Goal: Communication & Community: Answer question/provide support

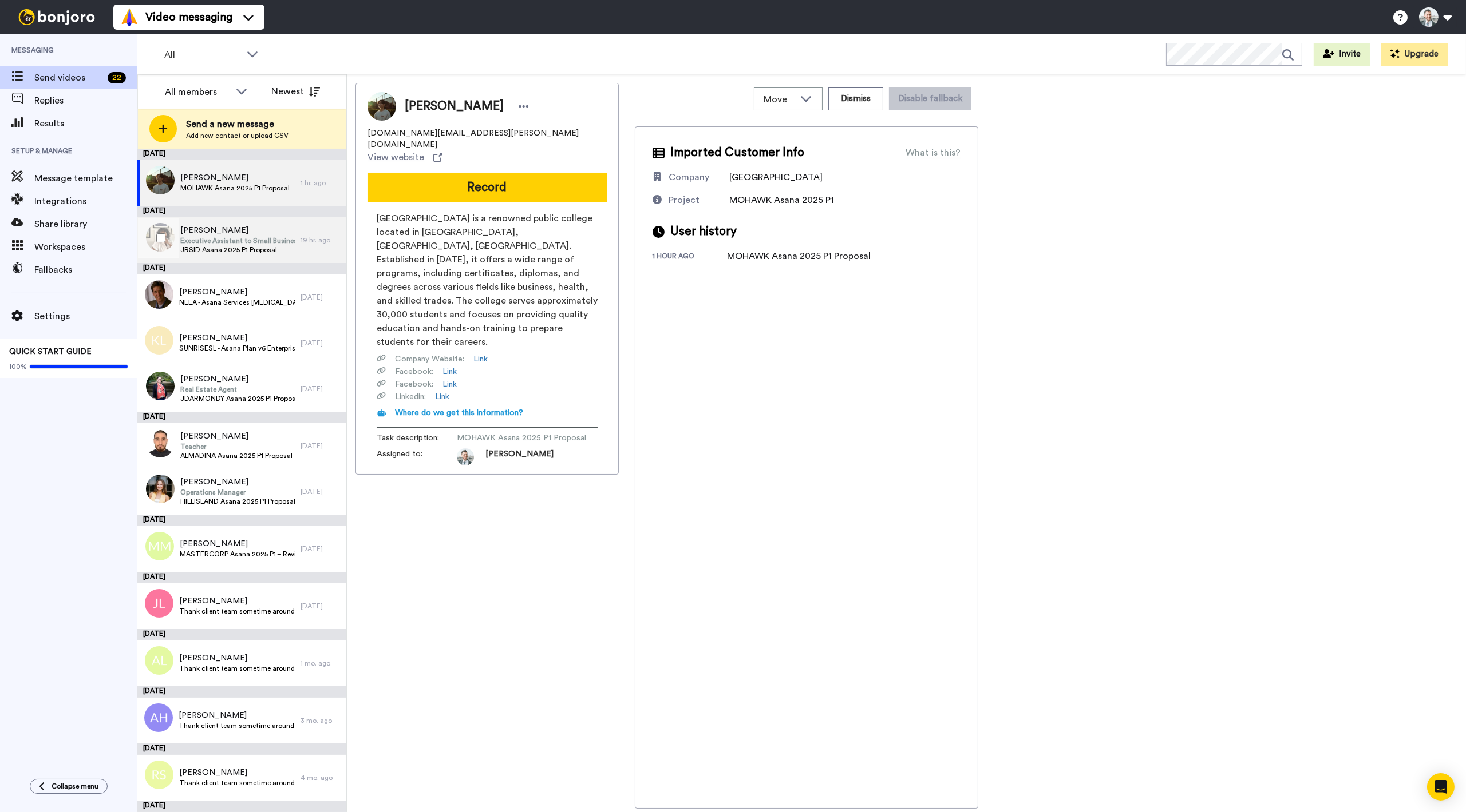
click at [258, 238] on span "Executive Assistant to Small Business" at bounding box center [237, 241] width 115 height 9
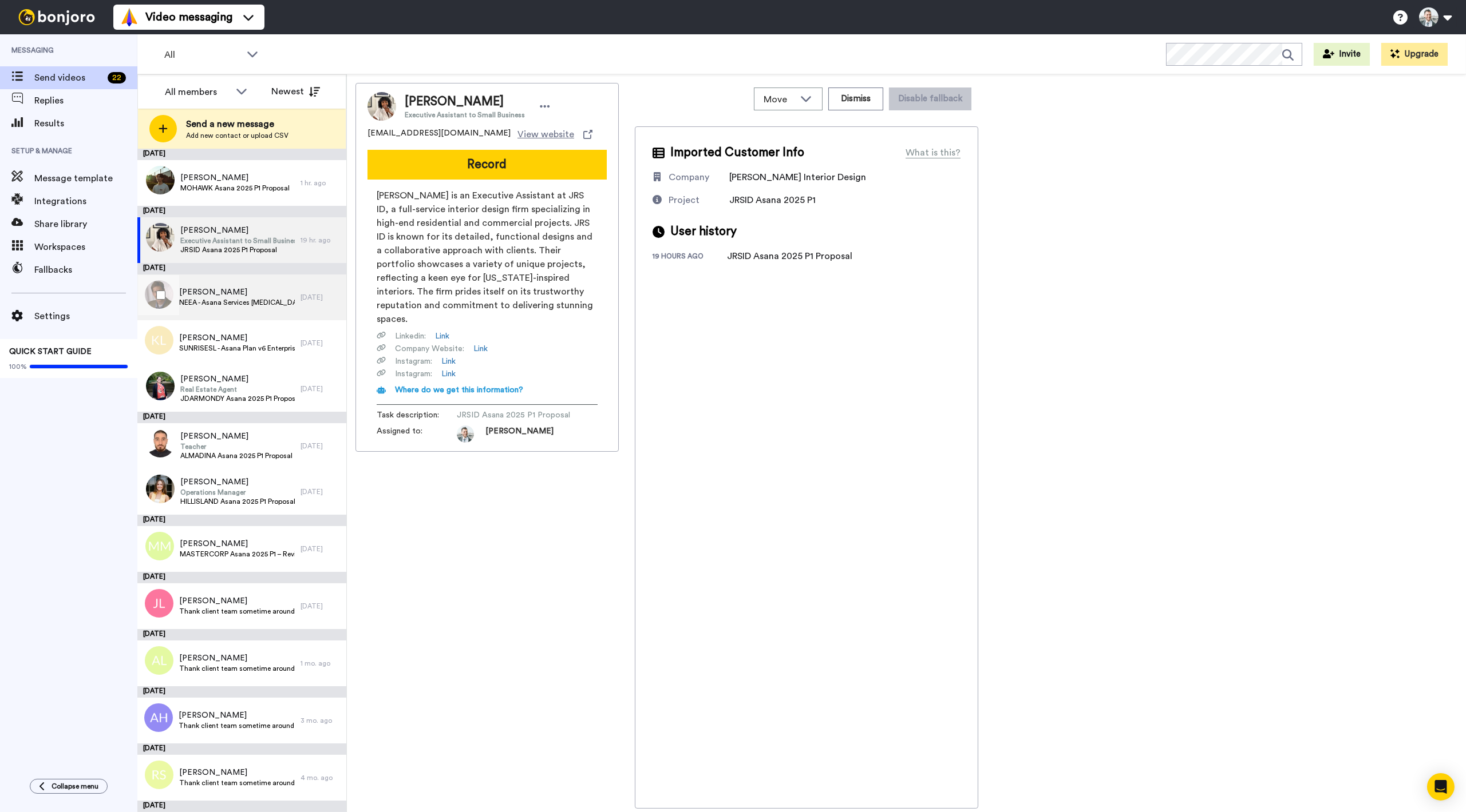
click at [249, 288] on span "[PERSON_NAME]" at bounding box center [237, 292] width 116 height 12
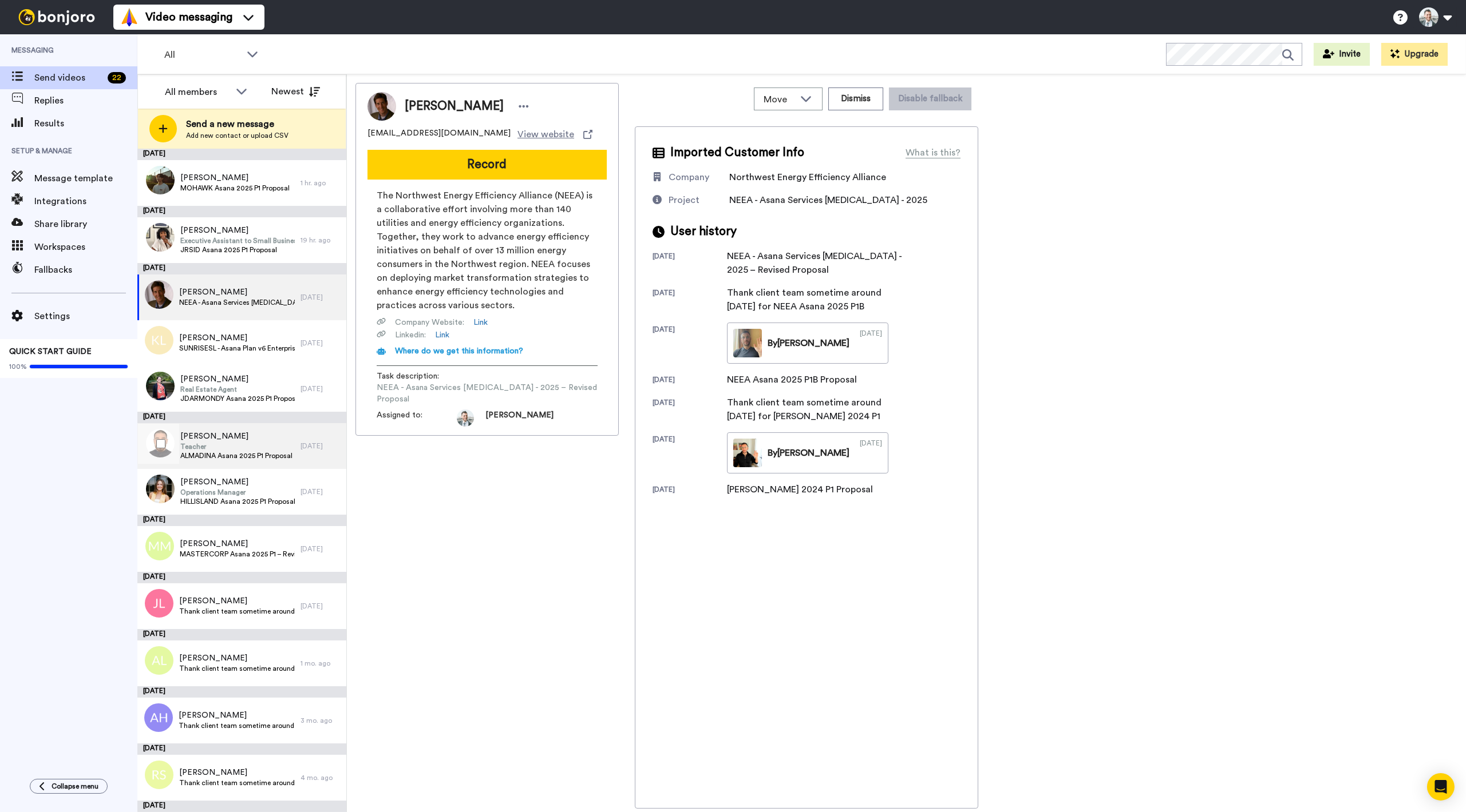
click at [273, 451] on span "ALMADINA Asana 2025 P1 Proposal" at bounding box center [236, 456] width 112 height 9
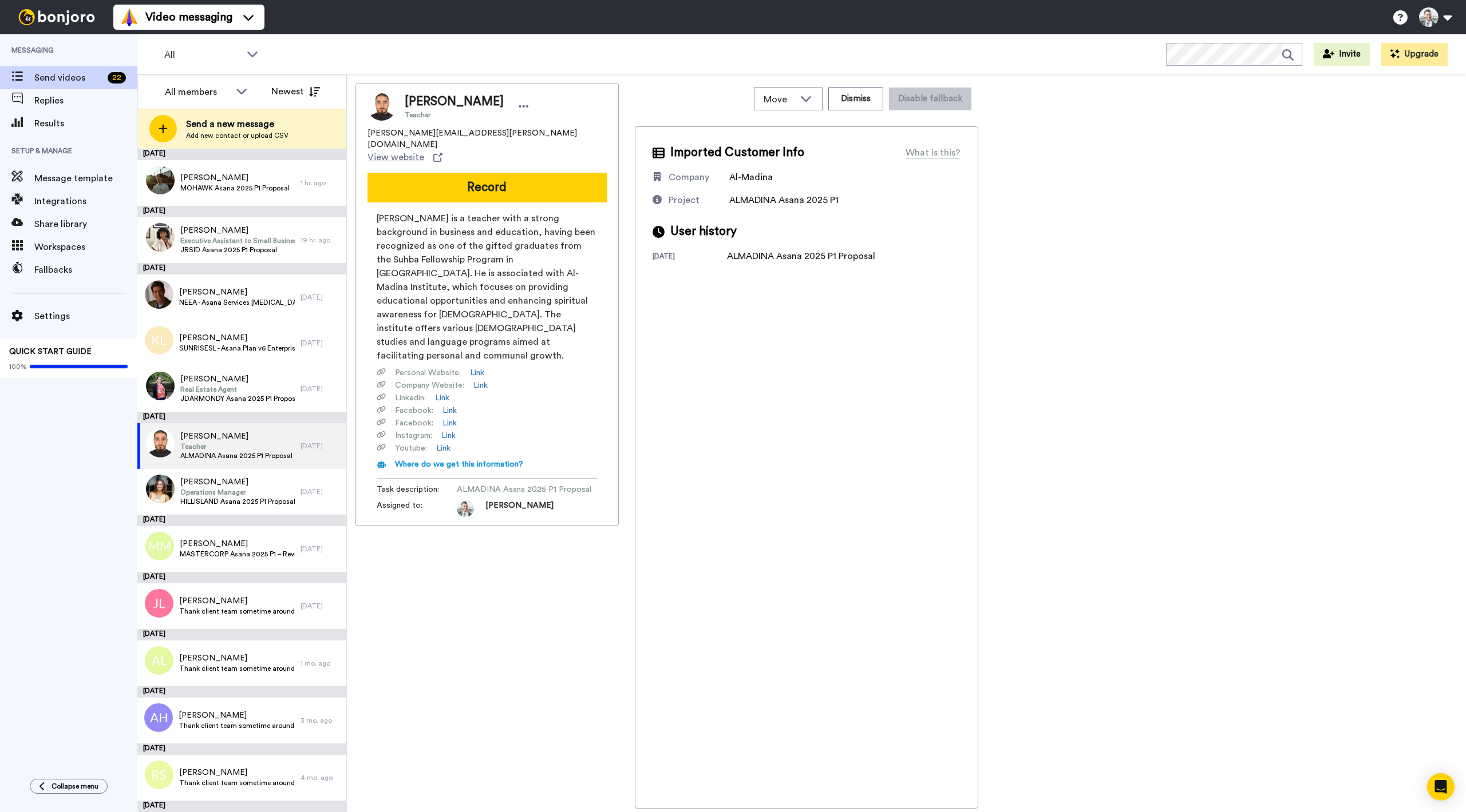
click at [540, 531] on div "Samer Amous Teacher samer.amous@almadinainstitute.org View website Record Samer…" at bounding box center [486, 446] width 263 height 726
click at [546, 173] on button "Record" at bounding box center [487, 187] width 239 height 30
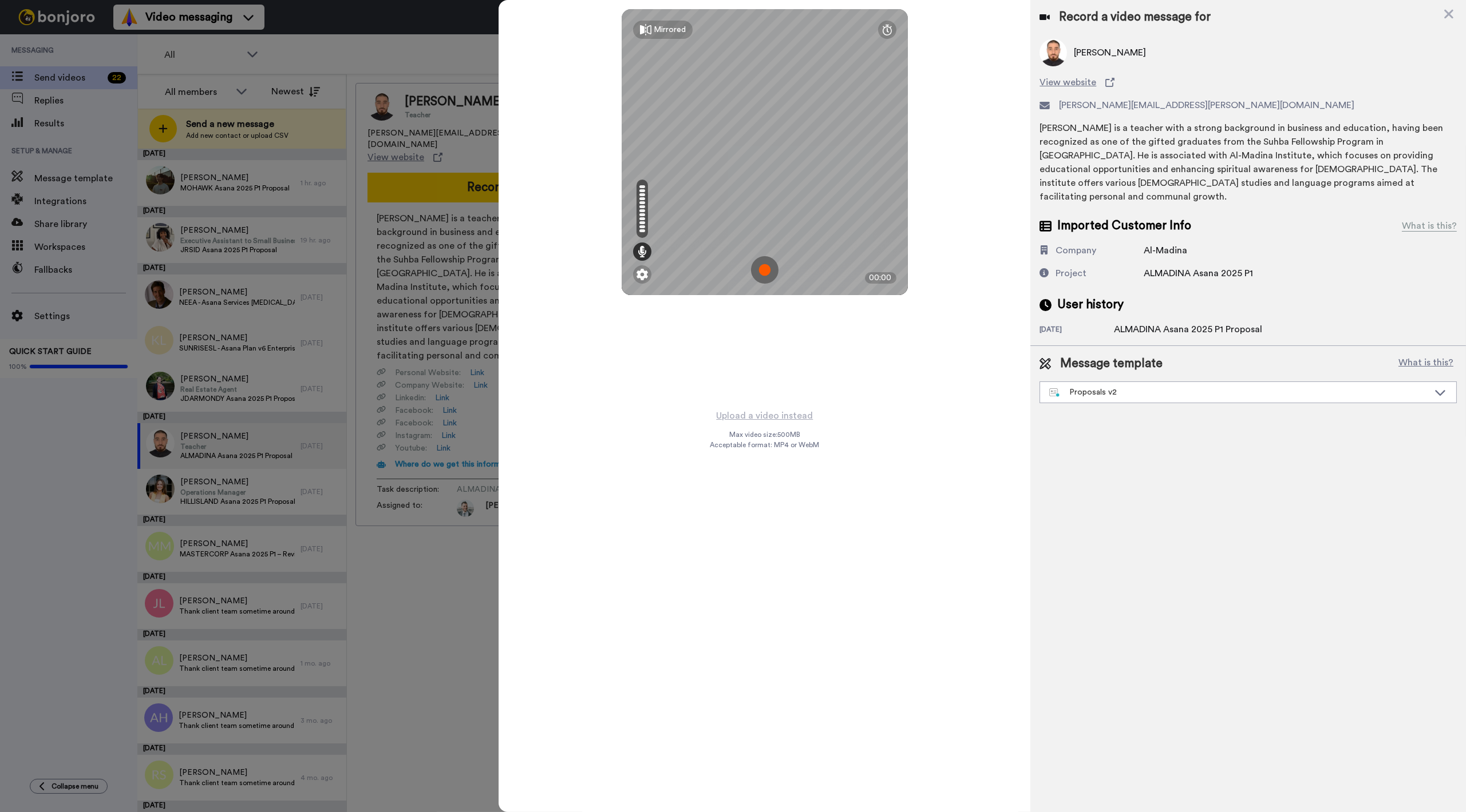
click at [727, 351] on div "Mirrored Redo 00:00" at bounding box center [764, 204] width 532 height 408
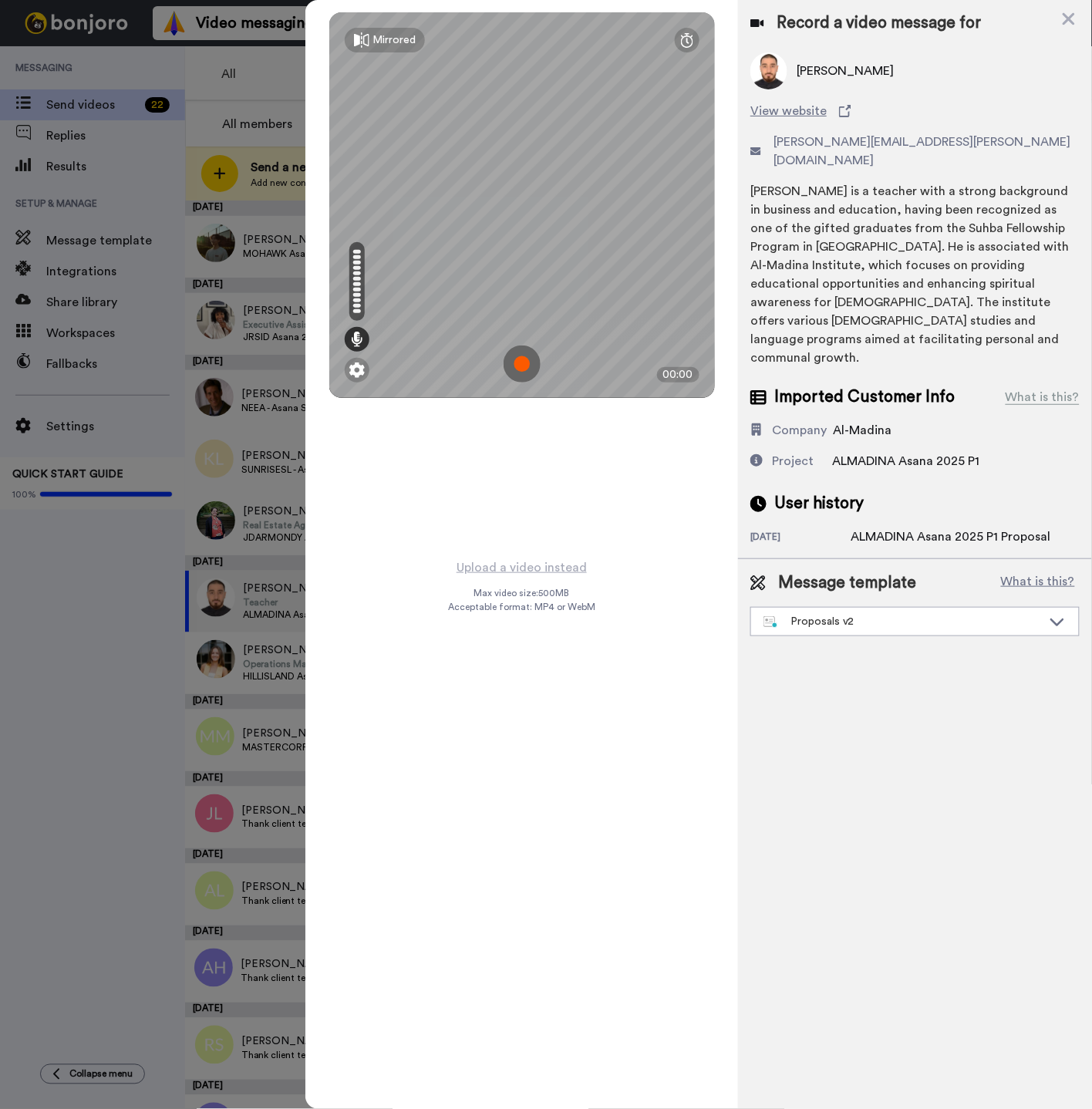
click at [530, 361] on img at bounding box center [522, 365] width 37 height 37
drag, startPoint x: 548, startPoint y: 681, endPoint x: 498, endPoint y: 399, distance: 286.4
click at [544, 675] on div "Mirrored Redo 11:04" at bounding box center [522, 554] width 432 height 1109
click at [523, 374] on img at bounding box center [522, 365] width 37 height 37
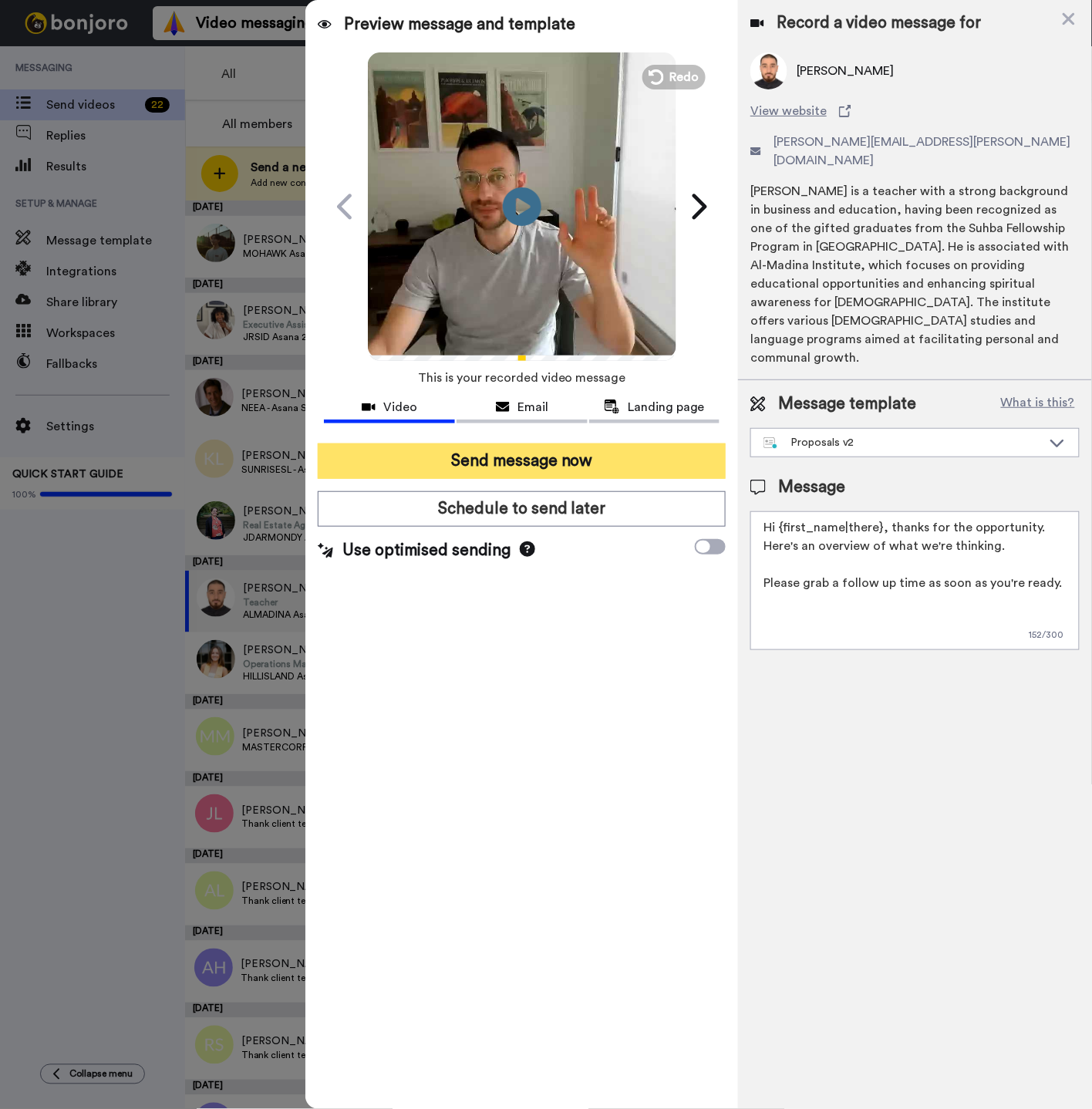
click at [515, 462] on button "Send message now" at bounding box center [521, 461] width 408 height 35
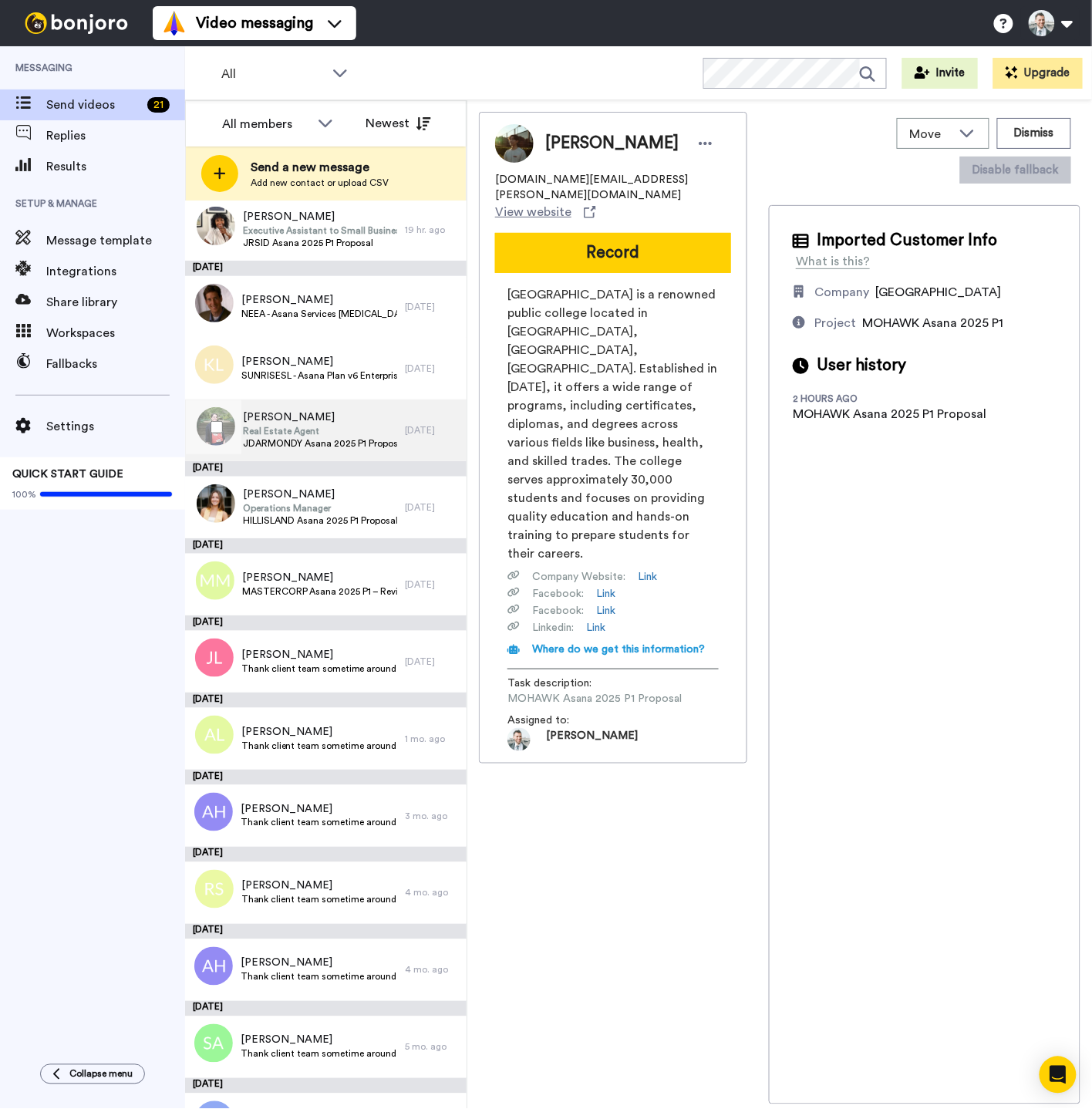
scroll to position [95, 0]
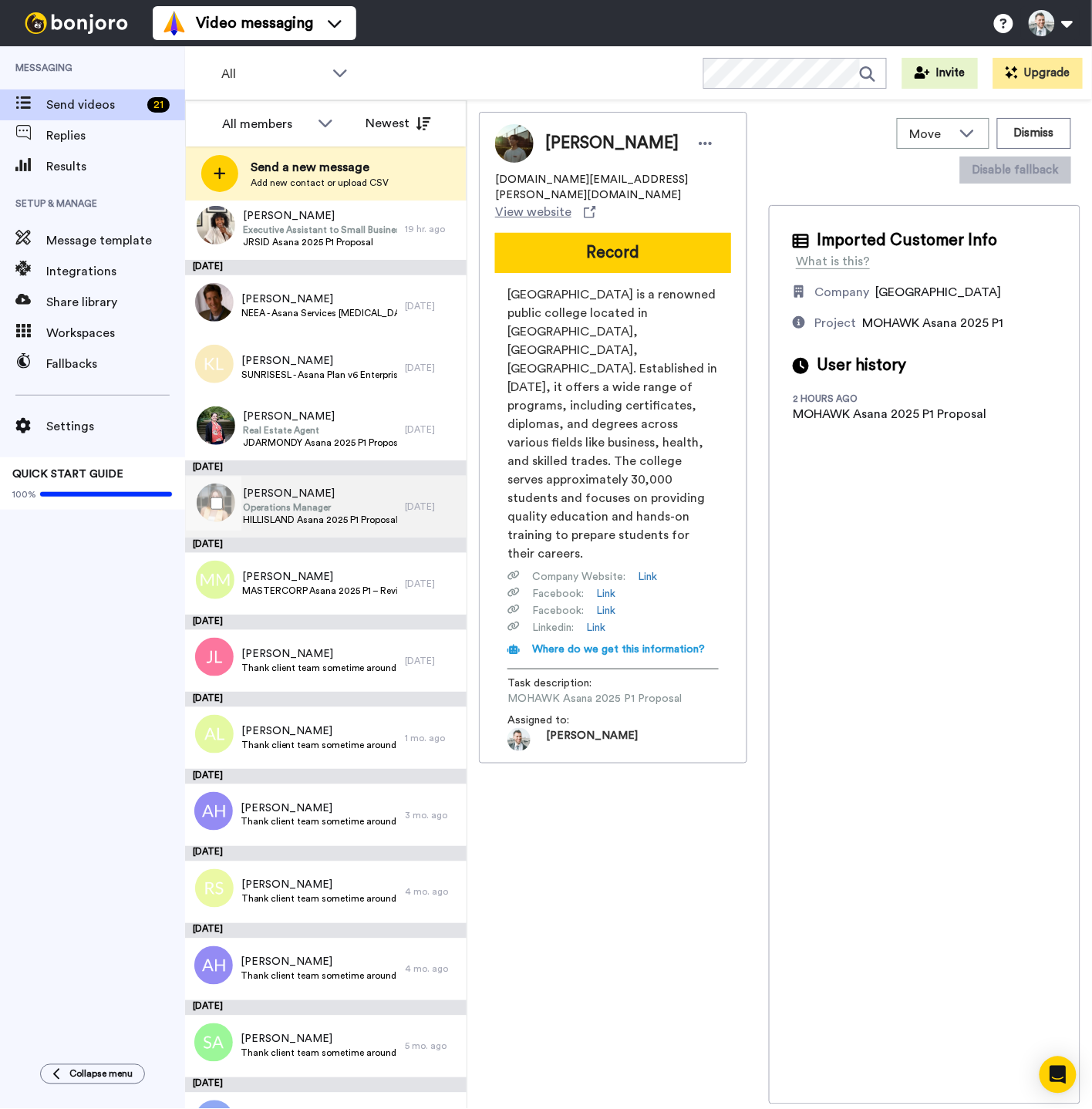
click at [321, 503] on span "Operations Manager" at bounding box center [319, 507] width 154 height 13
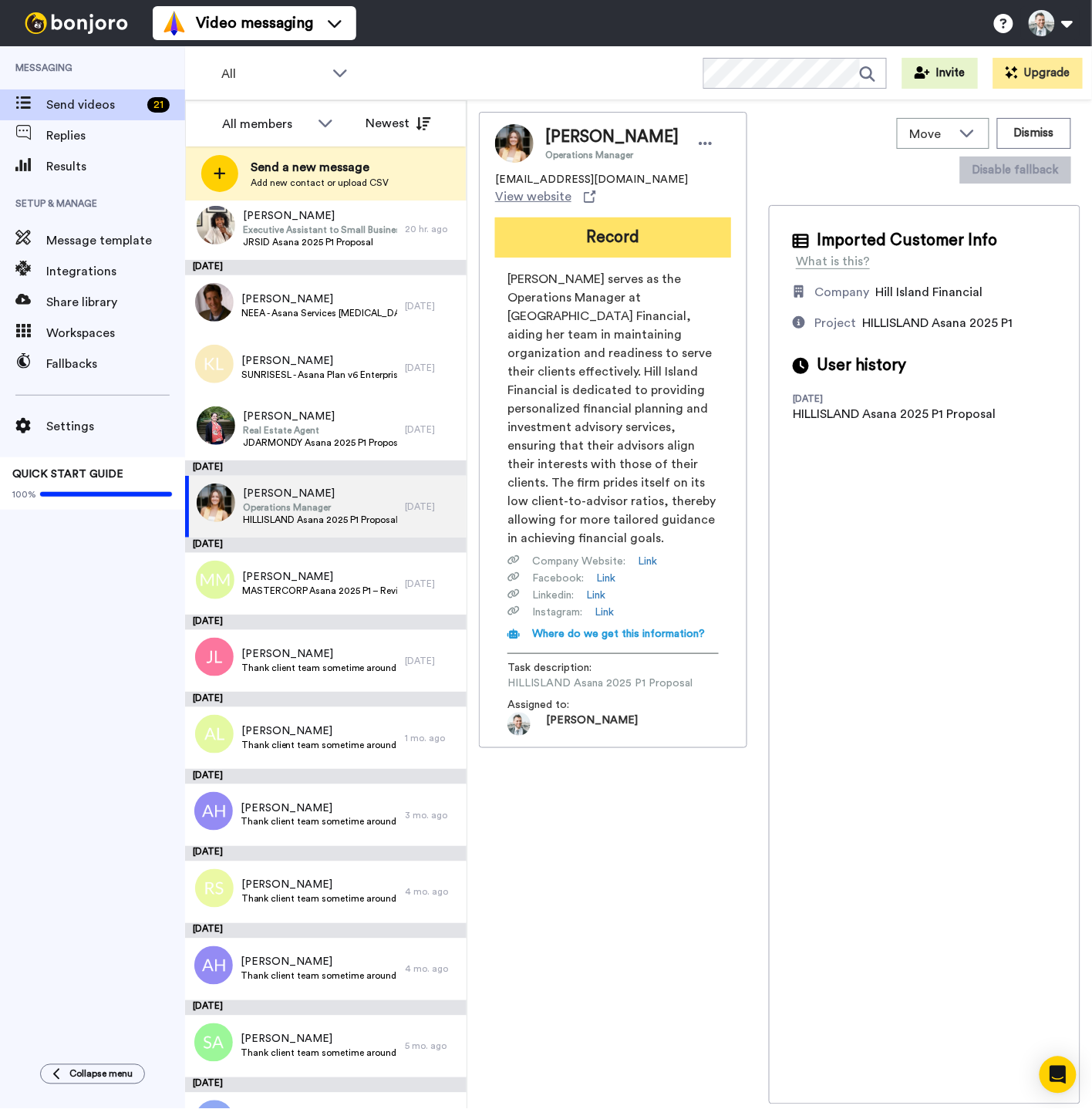
click at [664, 240] on button "Record" at bounding box center [613, 237] width 236 height 40
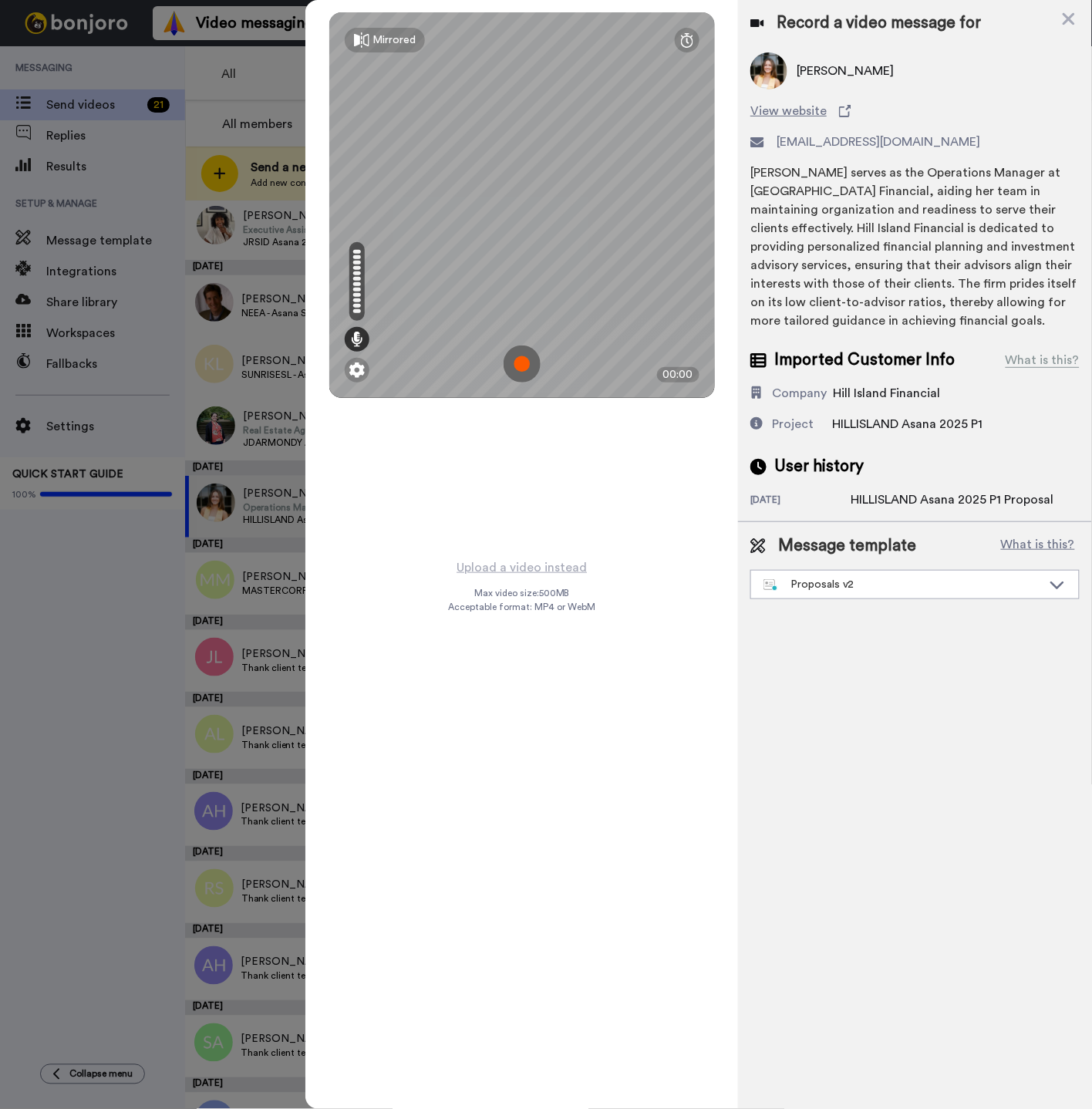
click at [512, 482] on div "Mirrored Redo 00:00" at bounding box center [522, 278] width 432 height 557
drag, startPoint x: 377, startPoint y: 508, endPoint x: 513, endPoint y: 368, distance: 195.2
click at [381, 503] on div "Mirrored Redo 00:00" at bounding box center [522, 278] width 432 height 557
click at [518, 356] on img at bounding box center [522, 365] width 37 height 37
click at [460, 523] on div "Mirrored Redo 06:40" at bounding box center [522, 554] width 432 height 1109
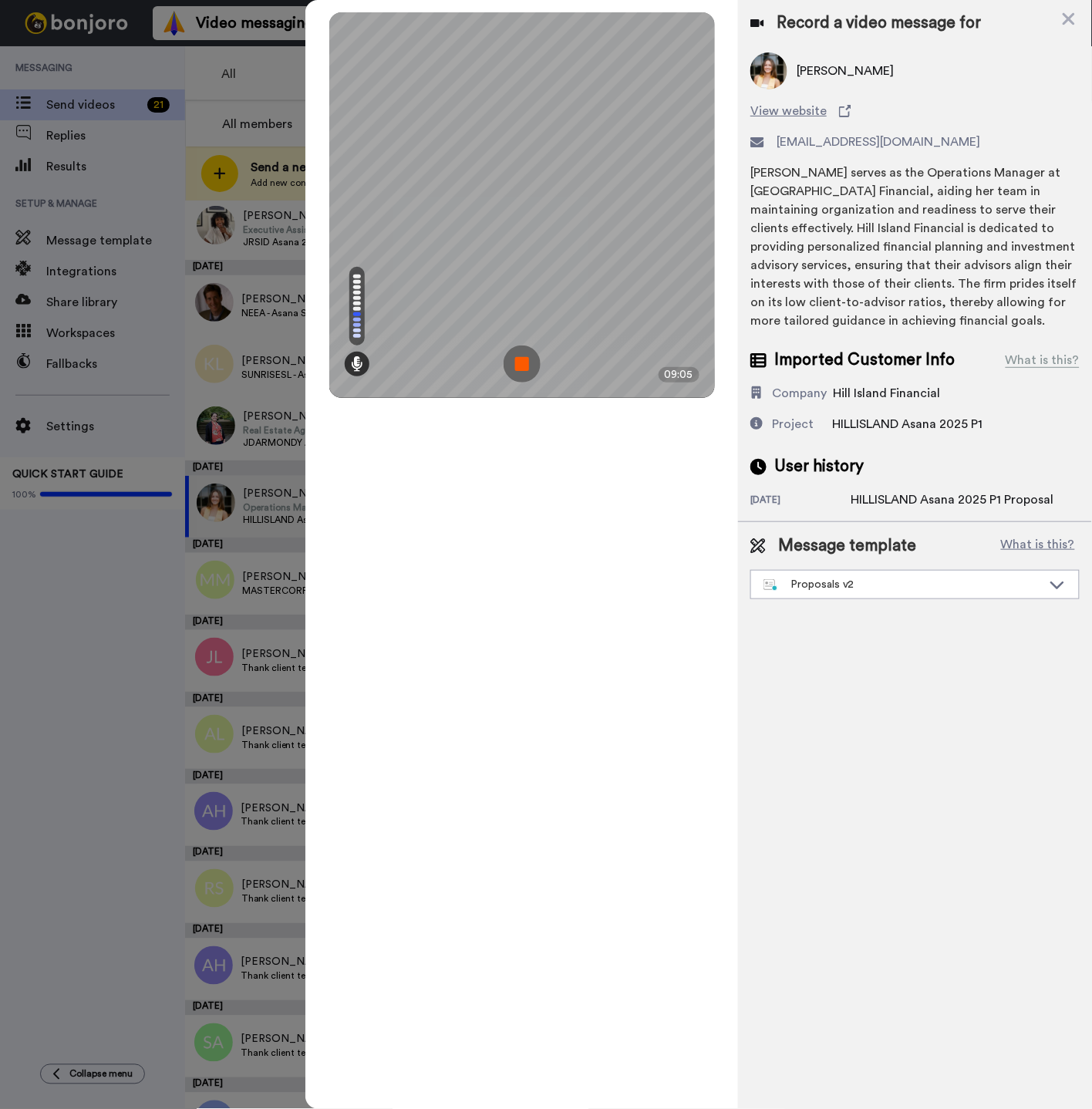
click at [543, 587] on div "Mirrored Redo 09:05" at bounding box center [522, 554] width 432 height 1109
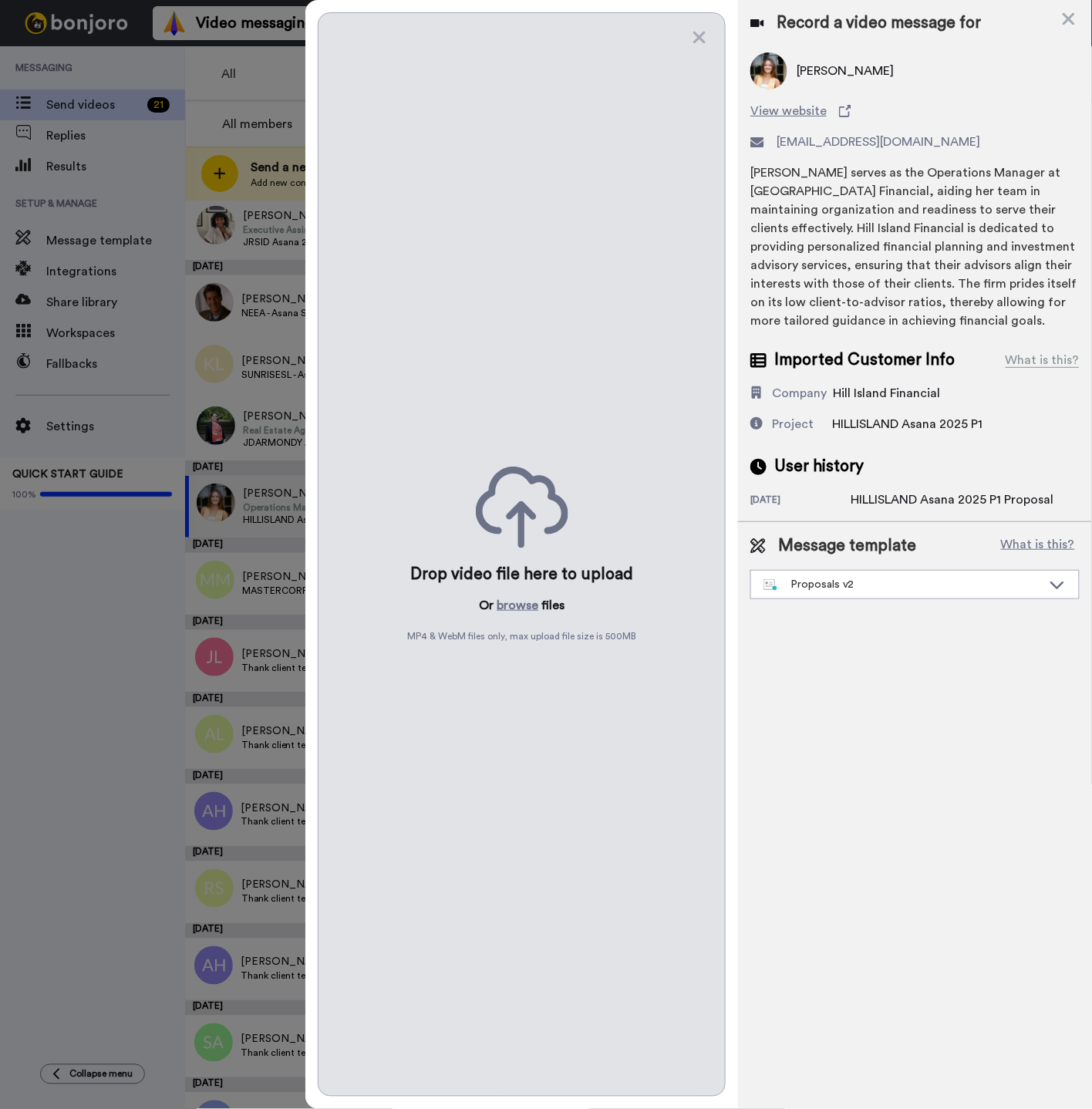
click at [699, 48] on div "Drop video file here to upload Or browse files MP4 & WebM files only, max uploa…" at bounding box center [521, 554] width 408 height 1084
click at [697, 39] on icon at bounding box center [699, 37] width 13 height 13
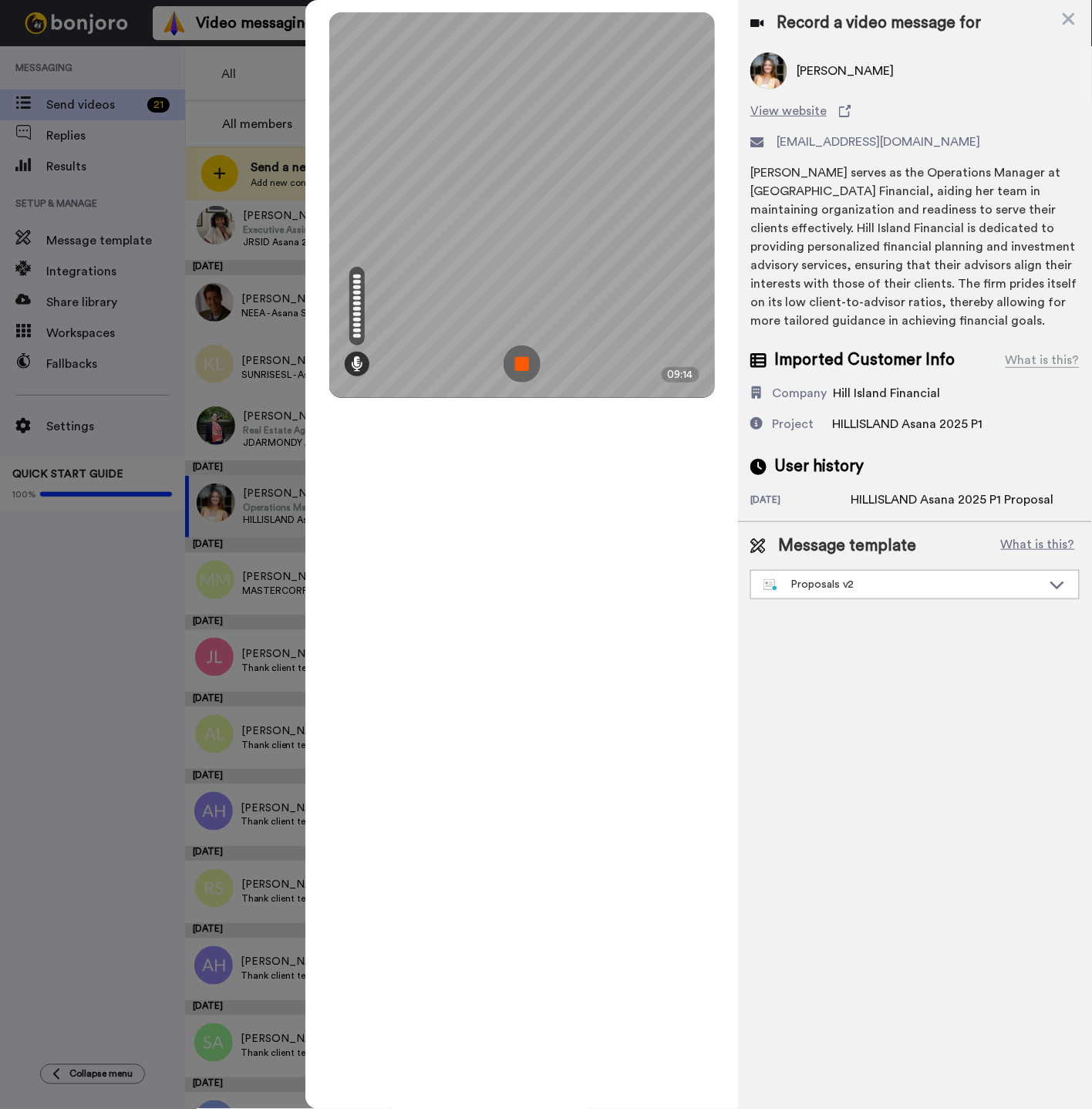
click at [521, 369] on img at bounding box center [522, 365] width 37 height 37
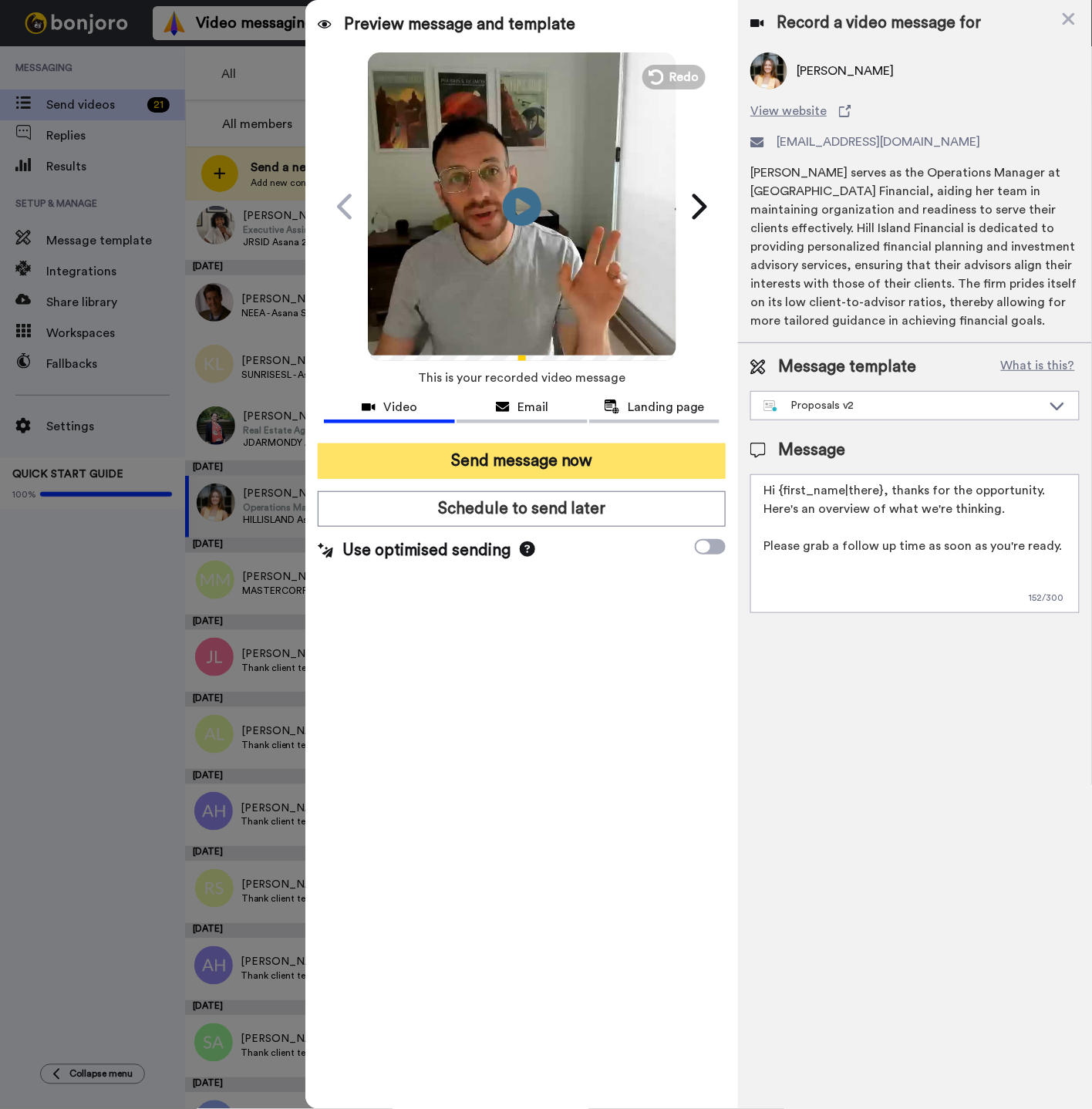
click at [551, 460] on button "Send message now" at bounding box center [521, 461] width 408 height 35
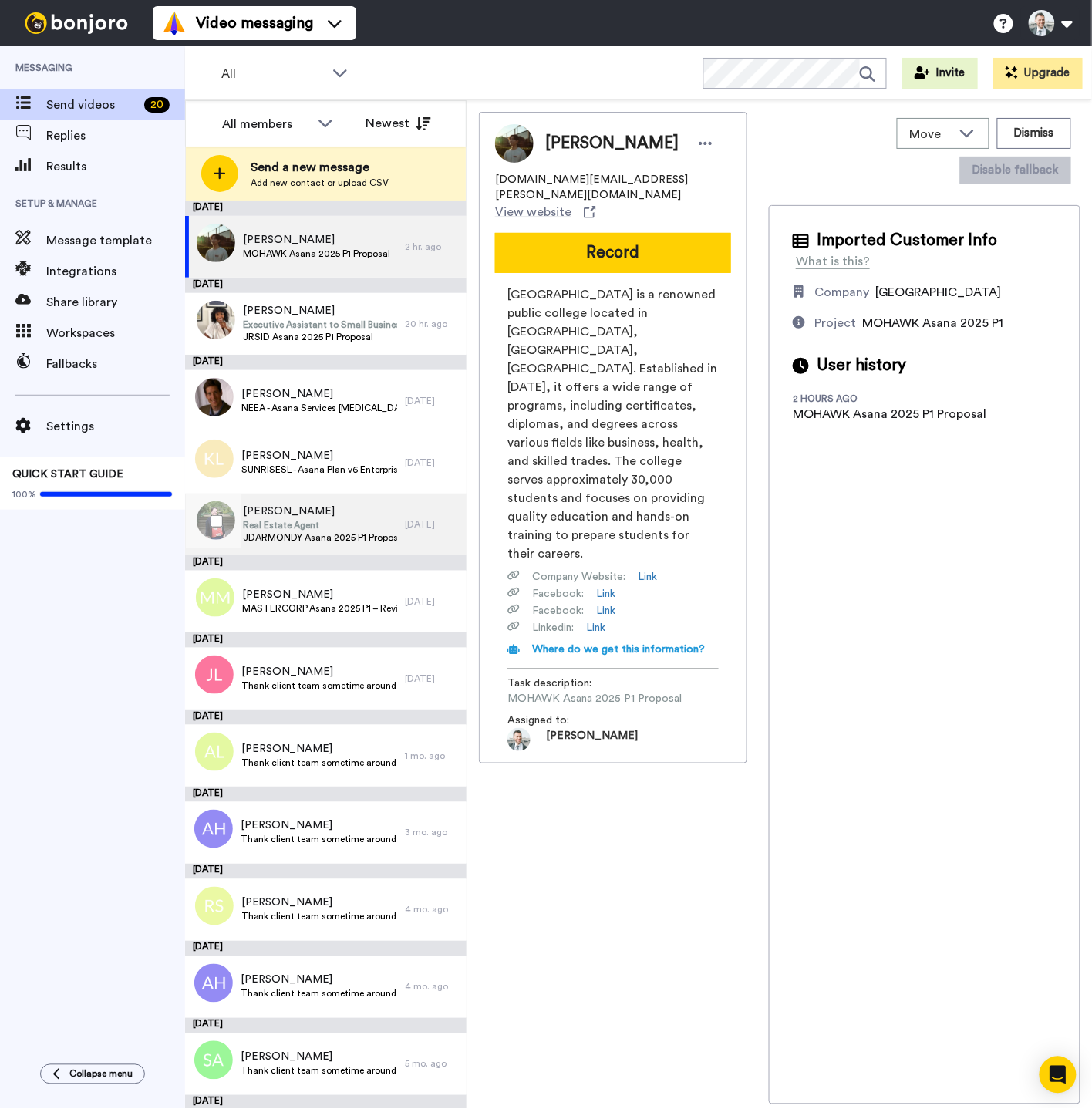
click at [331, 507] on span "Janice Darmody" at bounding box center [319, 511] width 154 height 16
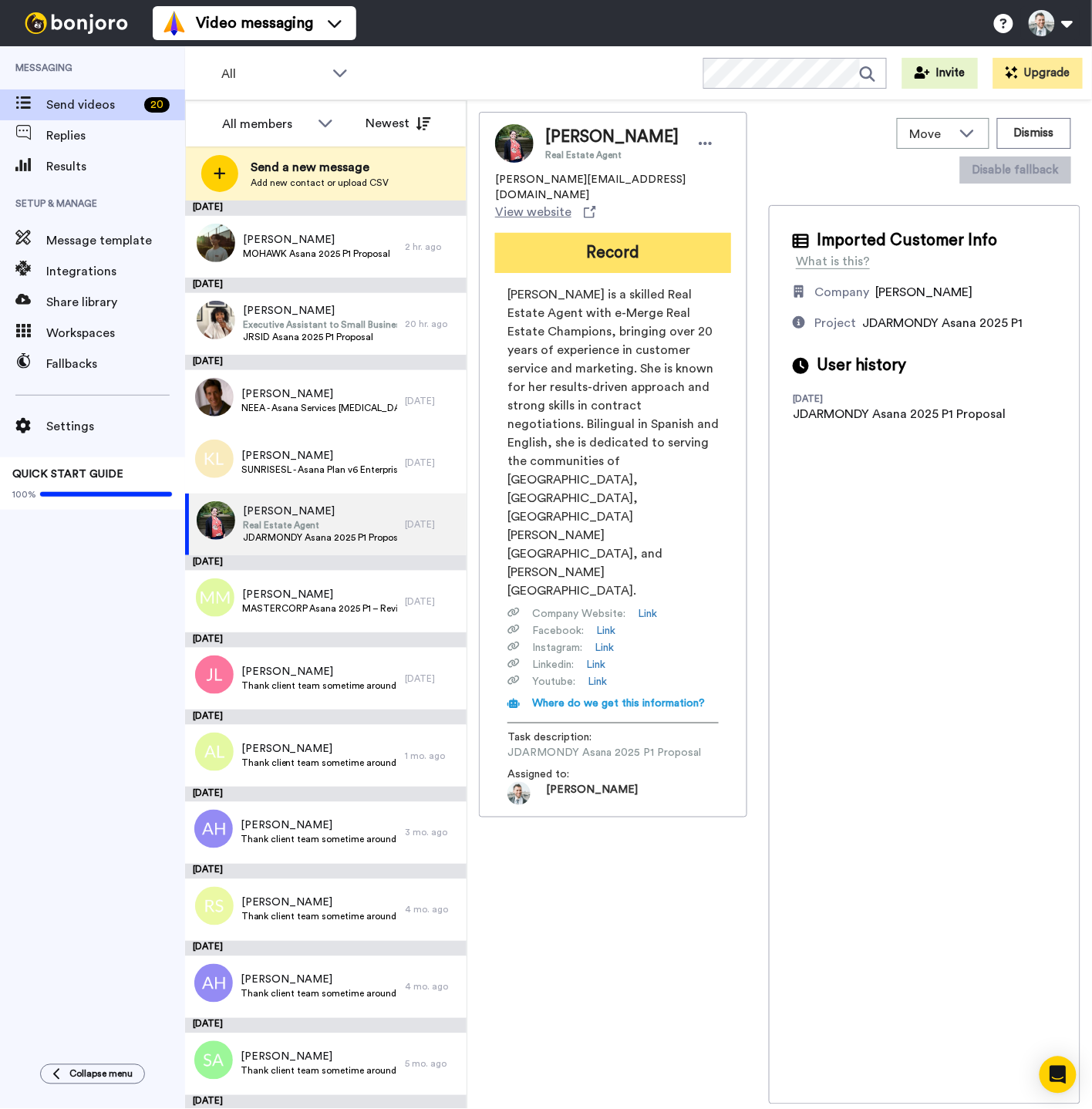
click at [679, 233] on button "Record" at bounding box center [613, 253] width 236 height 40
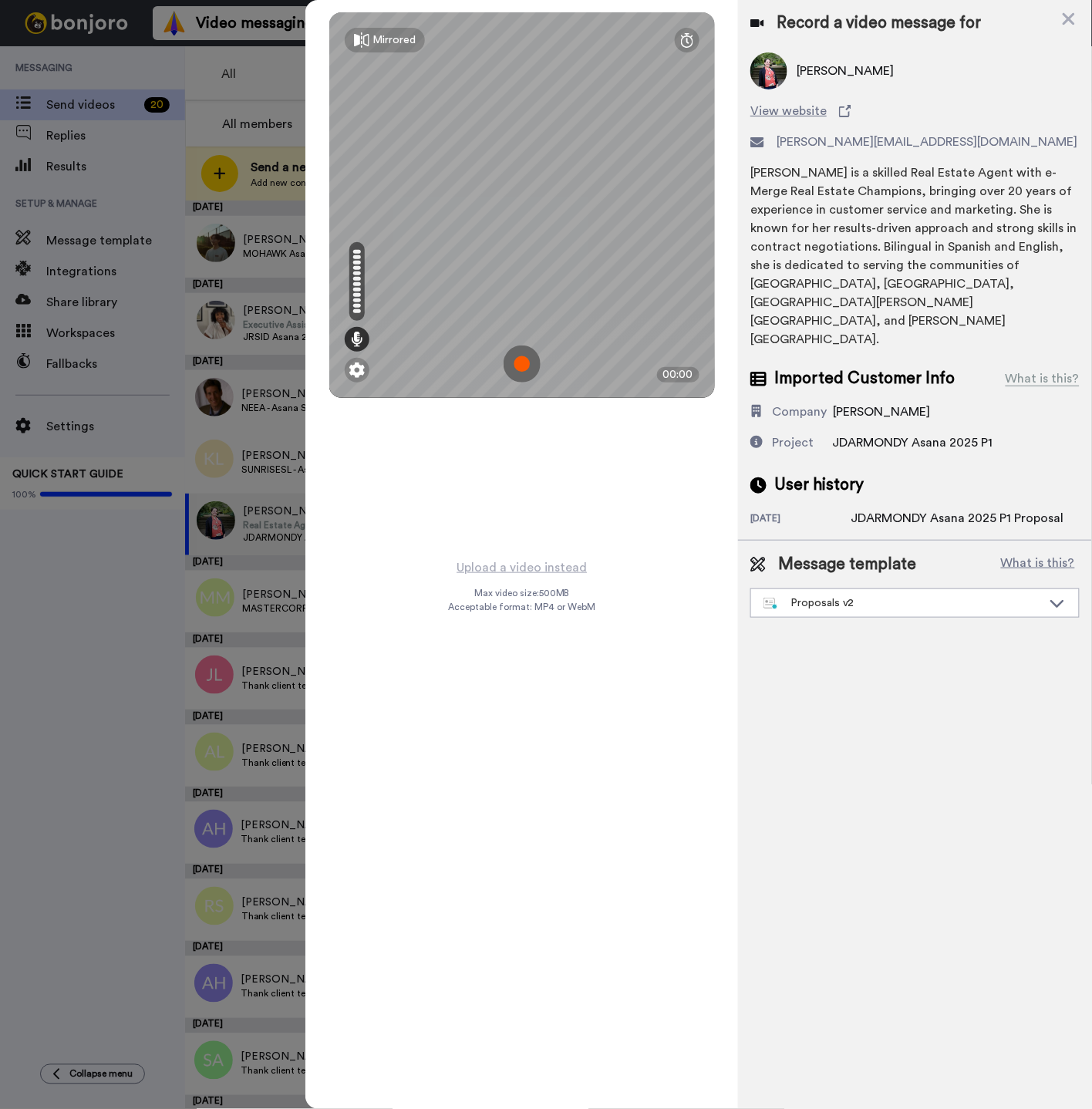
click at [517, 358] on img at bounding box center [522, 365] width 37 height 37
click at [515, 360] on img at bounding box center [522, 365] width 37 height 37
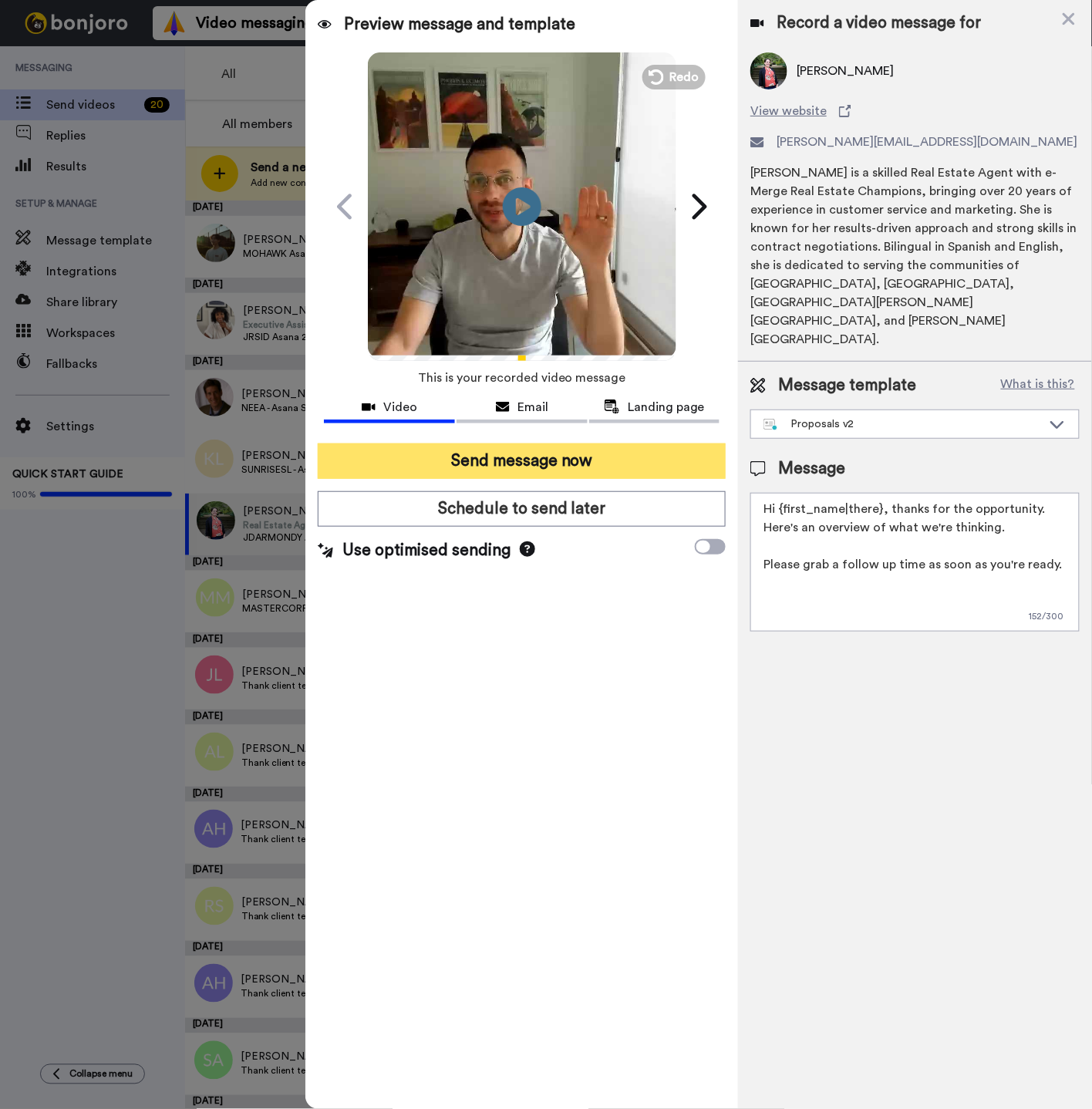
click at [489, 459] on button "Send message now" at bounding box center [521, 461] width 408 height 35
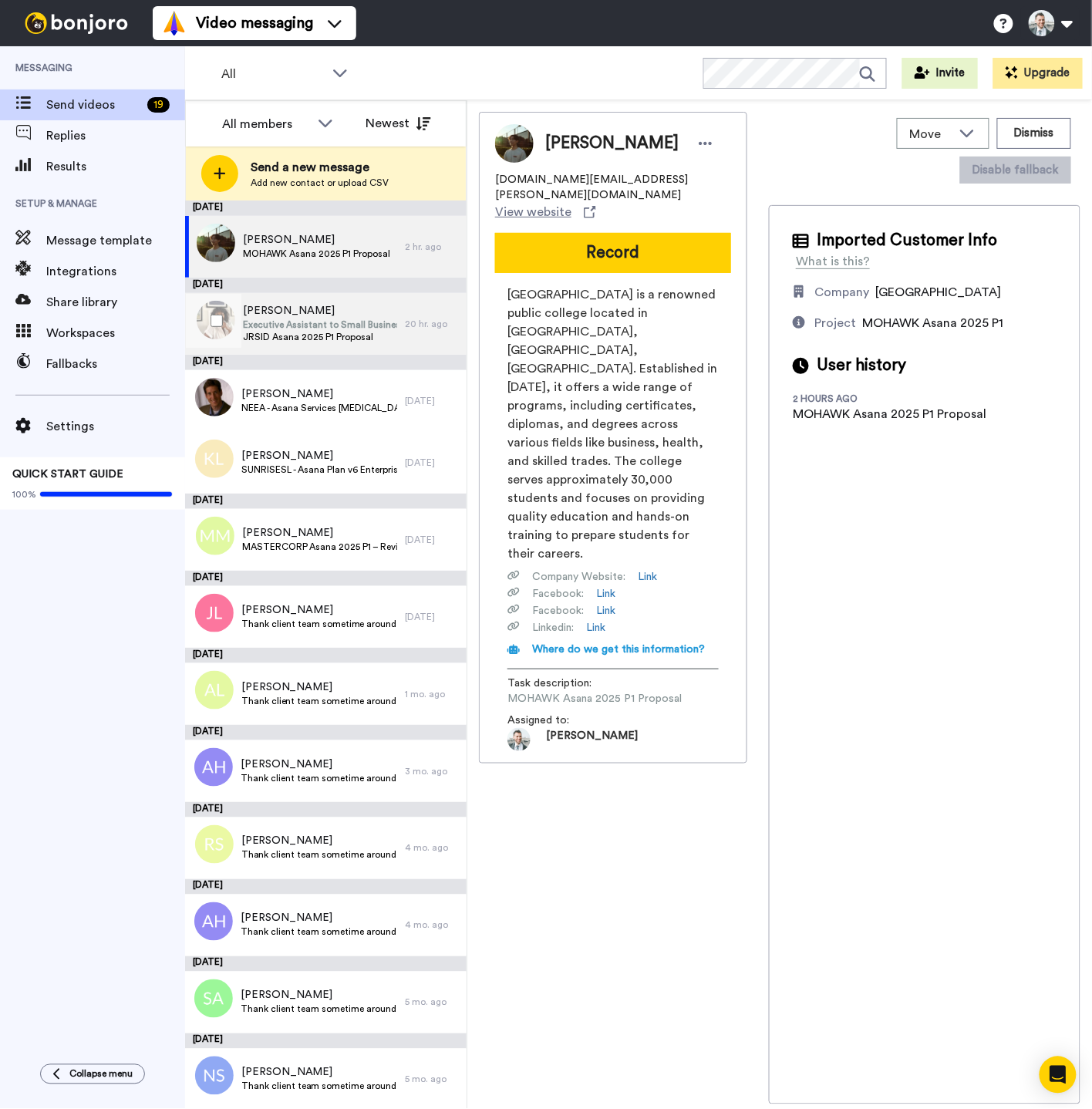
click at [347, 314] on span "[PERSON_NAME]" at bounding box center [319, 311] width 154 height 16
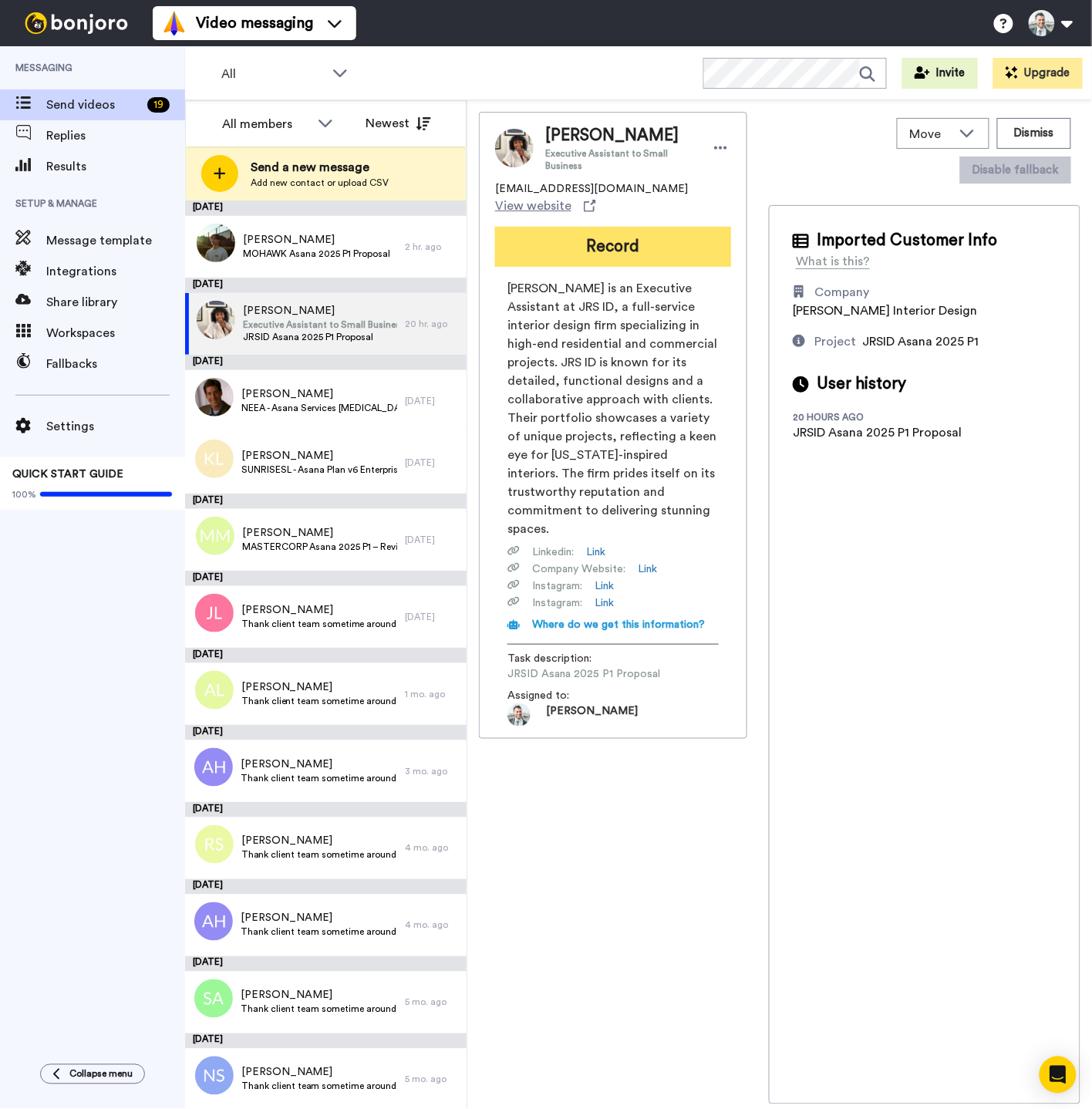
click at [607, 227] on button "Record" at bounding box center [613, 247] width 236 height 40
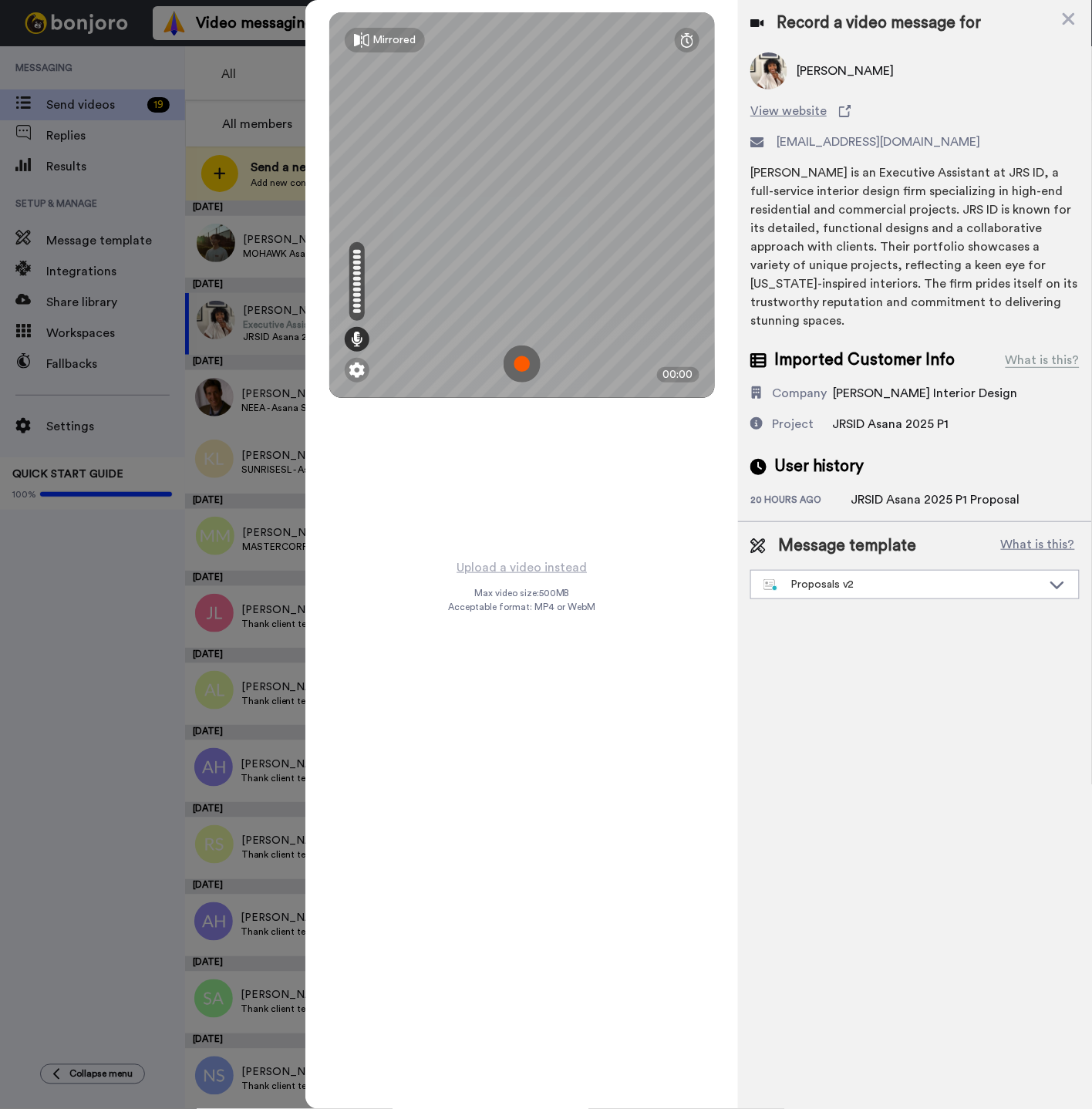
click at [514, 438] on div "Mirrored Redo 00:00" at bounding box center [522, 278] width 432 height 557
click at [528, 360] on img at bounding box center [522, 365] width 37 height 37
click at [450, 629] on div "Mirrored Redo 08:42" at bounding box center [522, 554] width 432 height 1109
click at [510, 613] on div "Mirrored Redo 08:43" at bounding box center [522, 554] width 432 height 1109
click at [514, 557] on div "Mirrored Redo 08:45" at bounding box center [522, 554] width 432 height 1109
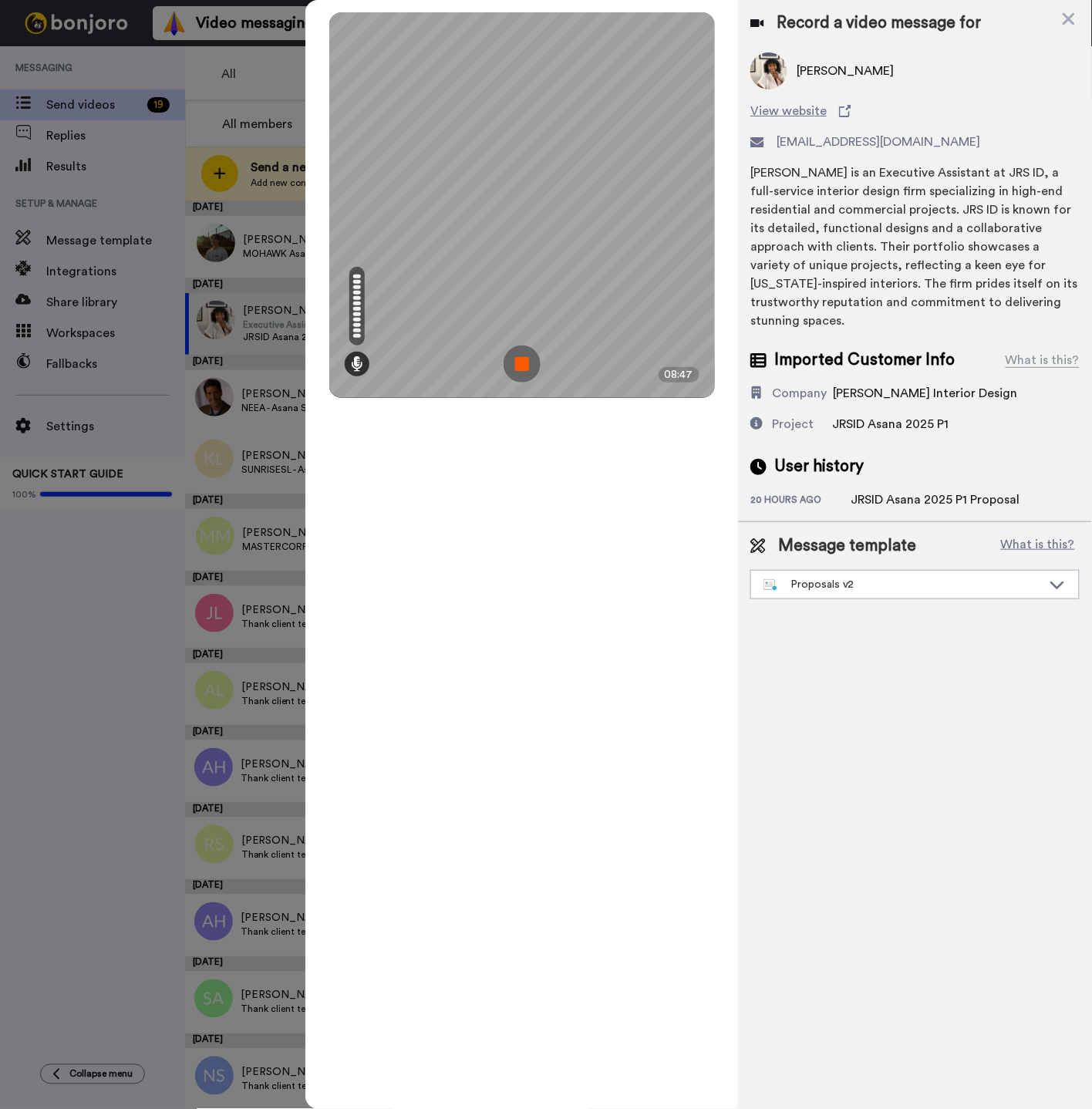
click at [527, 365] on img at bounding box center [522, 365] width 37 height 37
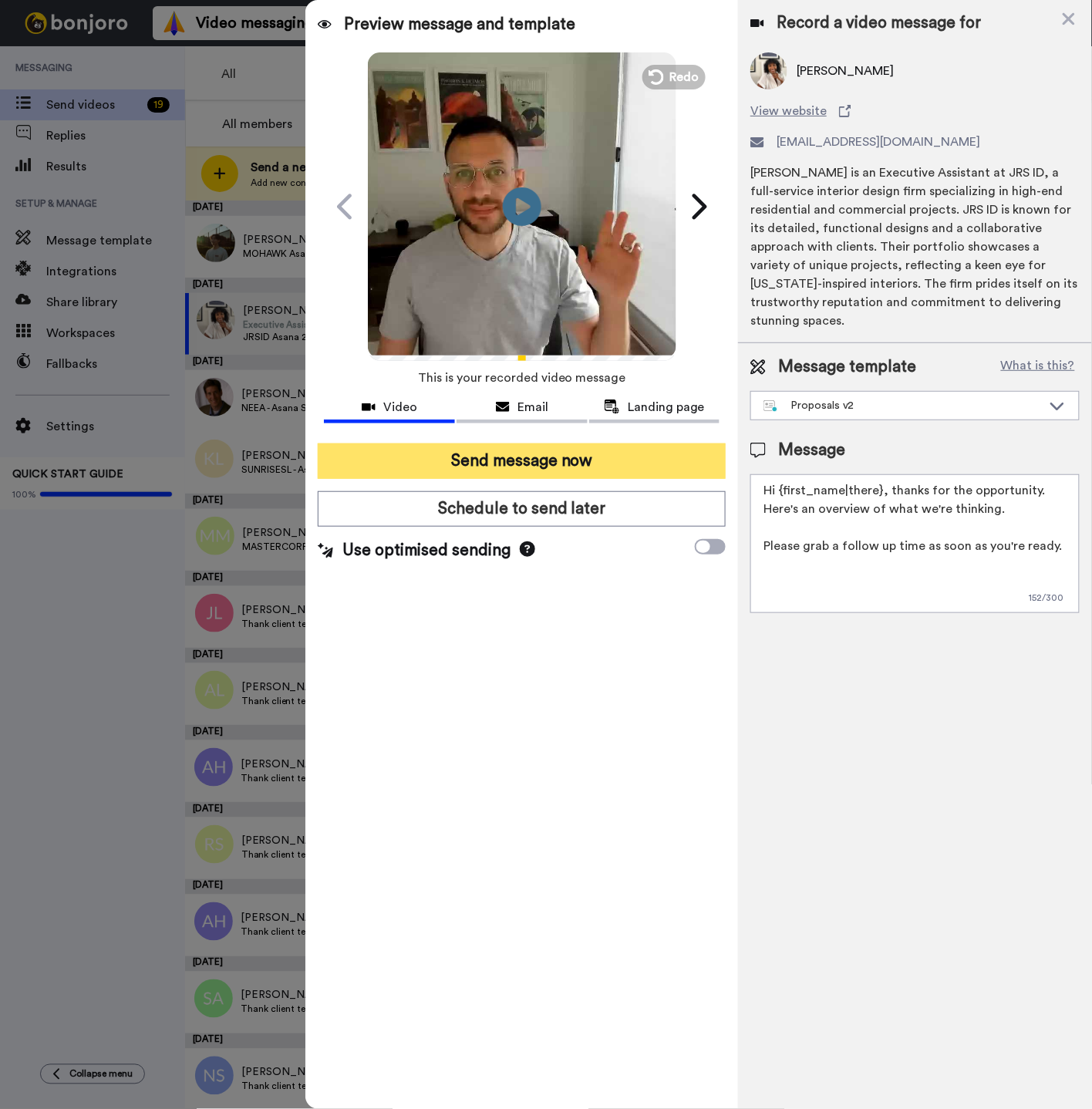
click at [464, 460] on button "Send message now" at bounding box center [521, 461] width 408 height 35
